Goal: Use online tool/utility: Utilize a website feature to perform a specific function

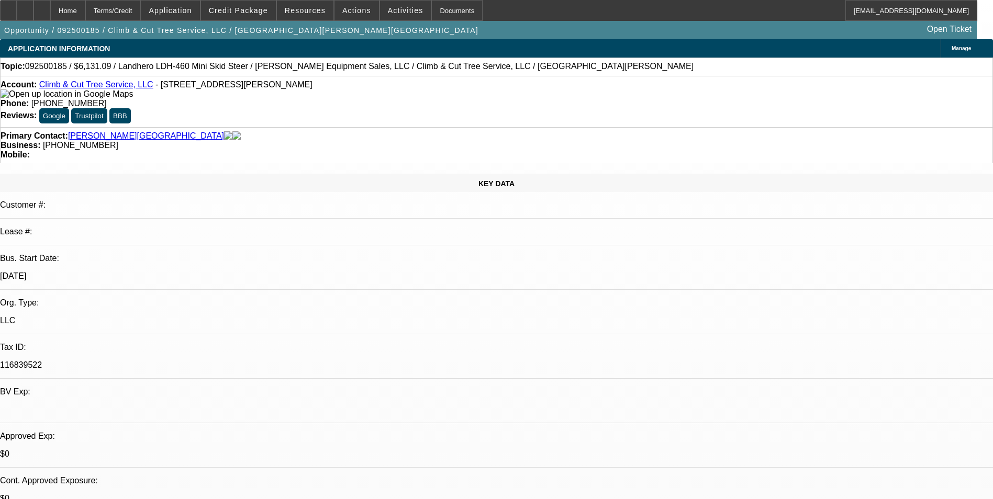
select select "0.15"
select select "2"
select select "0.1"
select select "4"
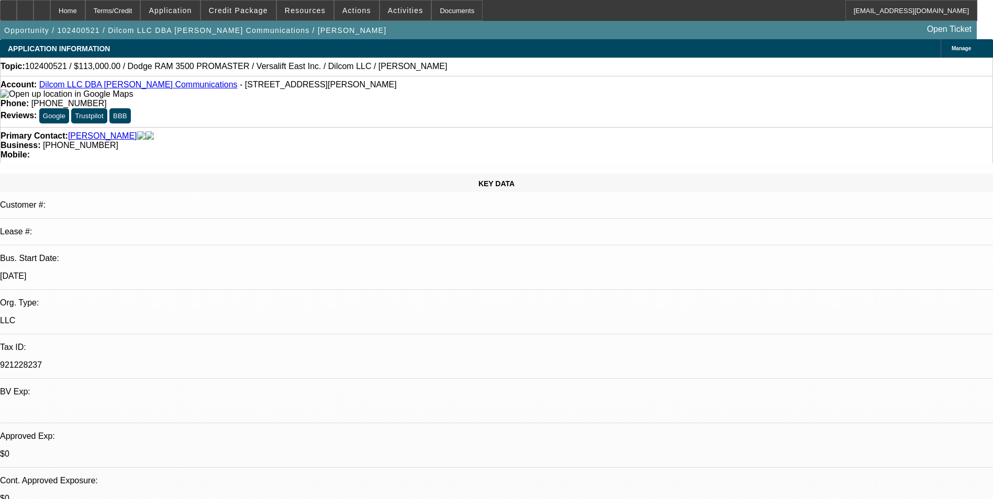
select select "0"
select select "2"
select select "0"
select select "0.15"
select select "2"
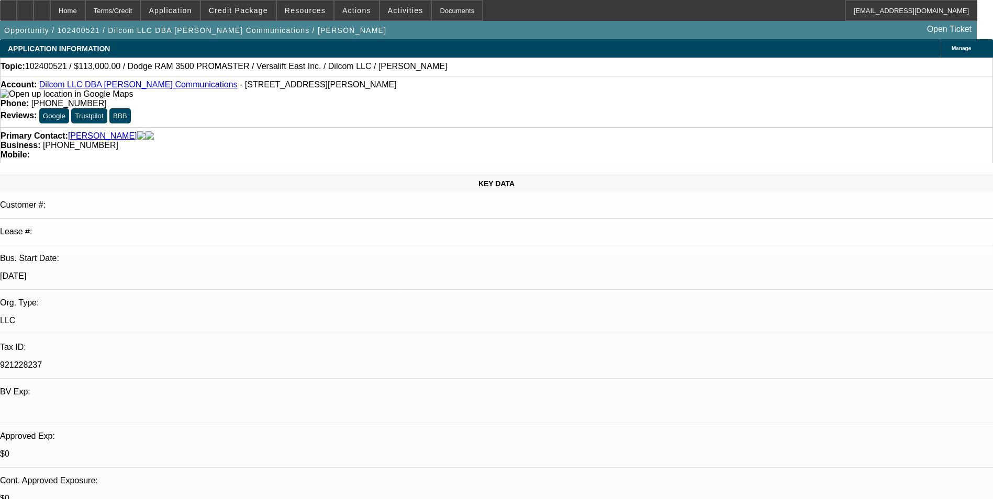
select select "0"
select select "1"
select select "2"
select select "6"
select select "1"
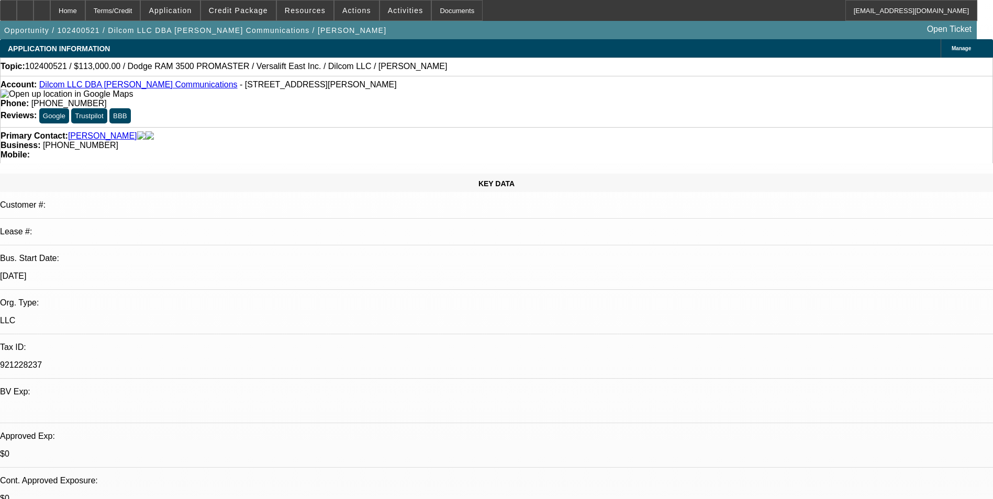
select select "2"
select select "6"
